Goal: Task Accomplishment & Management: Manage account settings

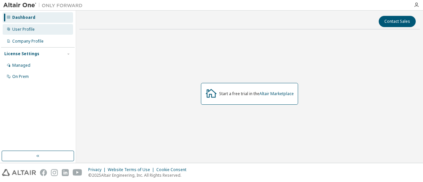
click at [50, 30] on div "User Profile" at bounding box center [38, 29] width 70 height 11
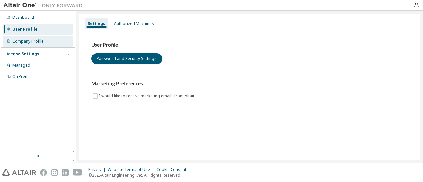
click at [43, 44] on div "Company Profile" at bounding box center [27, 41] width 31 height 5
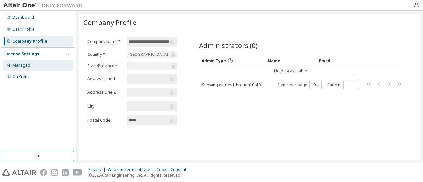
click at [35, 63] on div "Managed" at bounding box center [38, 65] width 70 height 11
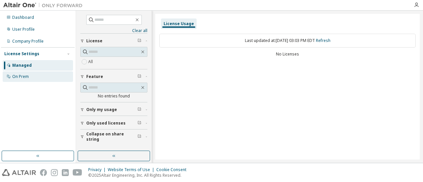
click at [54, 81] on div "On Prem" at bounding box center [38, 76] width 70 height 11
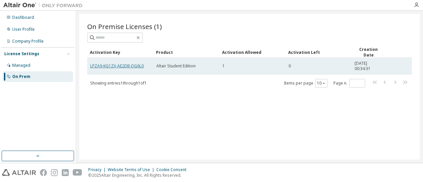
click at [116, 64] on link "LPZA9-KG1ZX-AE2DB-DG6L0" at bounding box center [117, 66] width 54 height 6
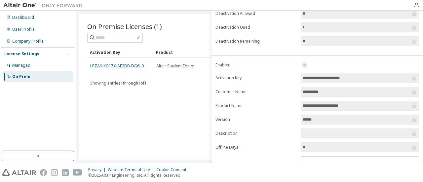
scroll to position [119, 0]
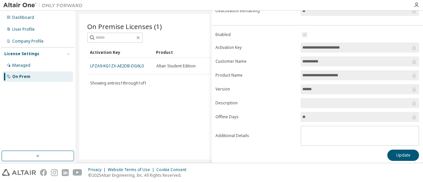
click at [308, 86] on input "******" at bounding box center [357, 89] width 108 height 7
click at [322, 60] on input "*********" at bounding box center [357, 61] width 108 height 7
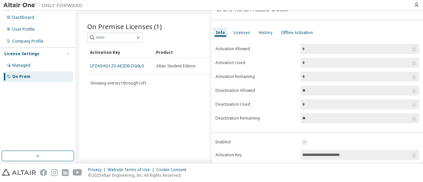
scroll to position [0, 0]
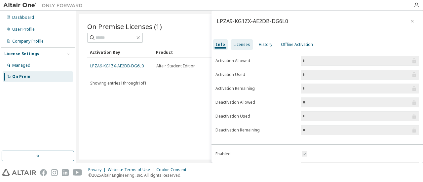
click at [236, 48] on div "Licenses" at bounding box center [242, 44] width 22 height 11
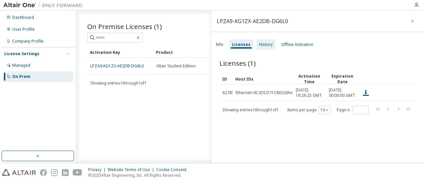
click at [266, 47] on div "History" at bounding box center [266, 44] width 14 height 5
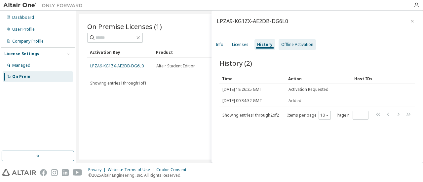
click at [294, 48] on div "Offline Activation" at bounding box center [297, 44] width 37 height 11
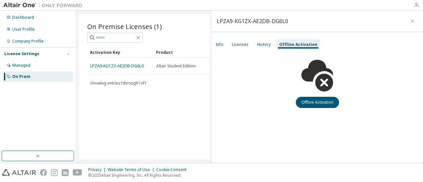
click at [417, 4] on icon "button" at bounding box center [416, 4] width 5 height 5
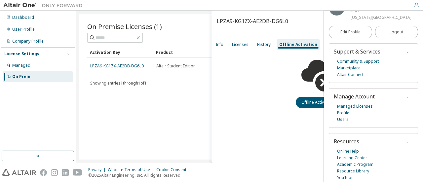
scroll to position [24, 0]
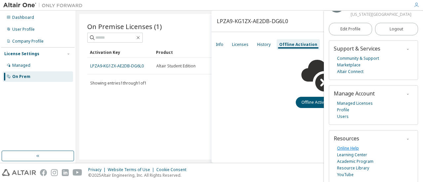
click at [352, 150] on link "Online Help" at bounding box center [348, 148] width 22 height 7
